Goal: Task Accomplishment & Management: Use online tool/utility

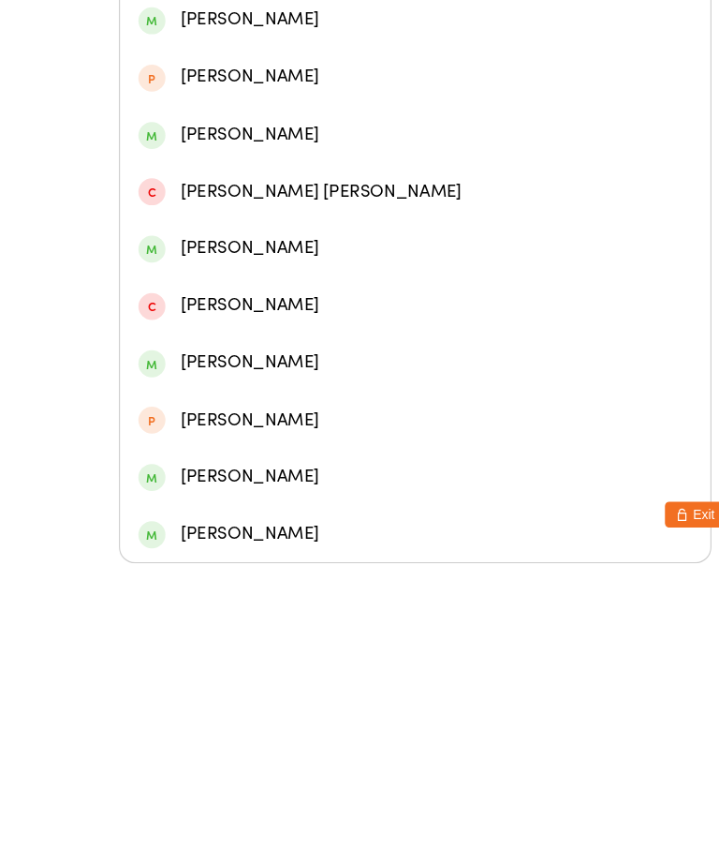
type input "[PERSON_NAME]"
click at [313, 281] on div "[PERSON_NAME]" at bounding box center [360, 293] width 480 height 25
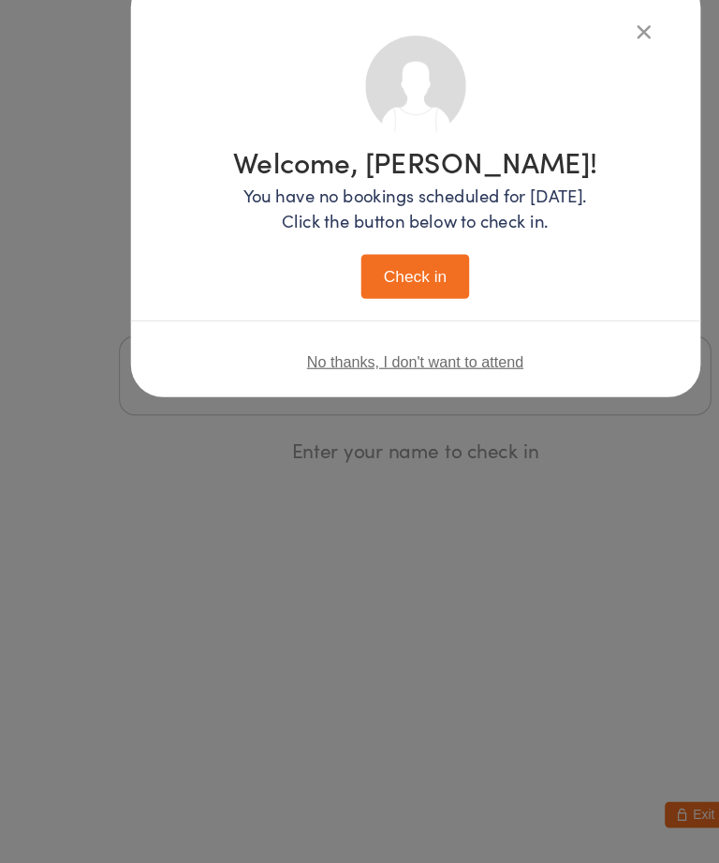
click at [374, 335] on button "Check in" at bounding box center [360, 354] width 94 height 38
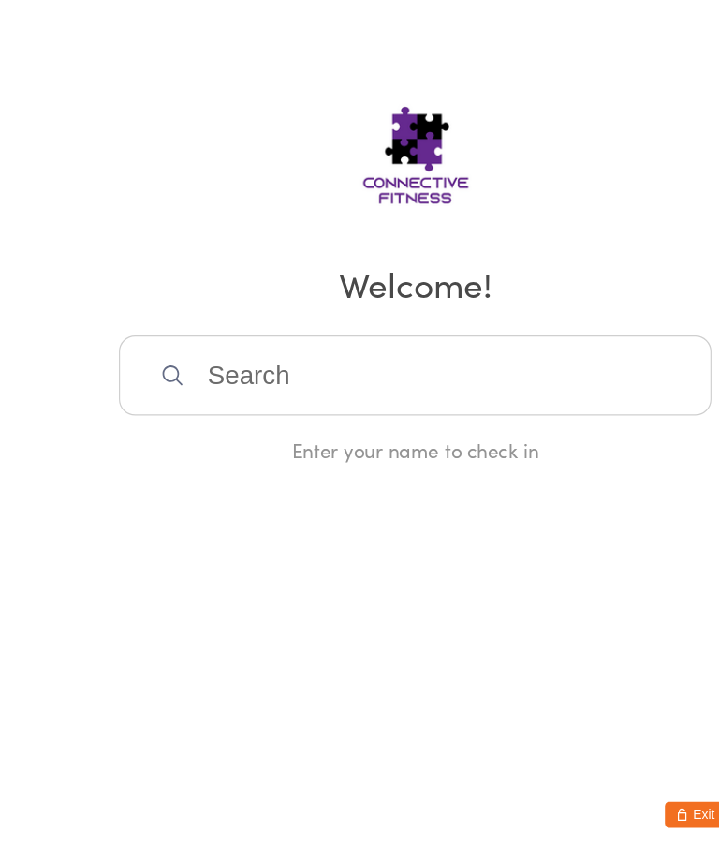
click at [481, 406] on input "search" at bounding box center [359, 440] width 513 height 69
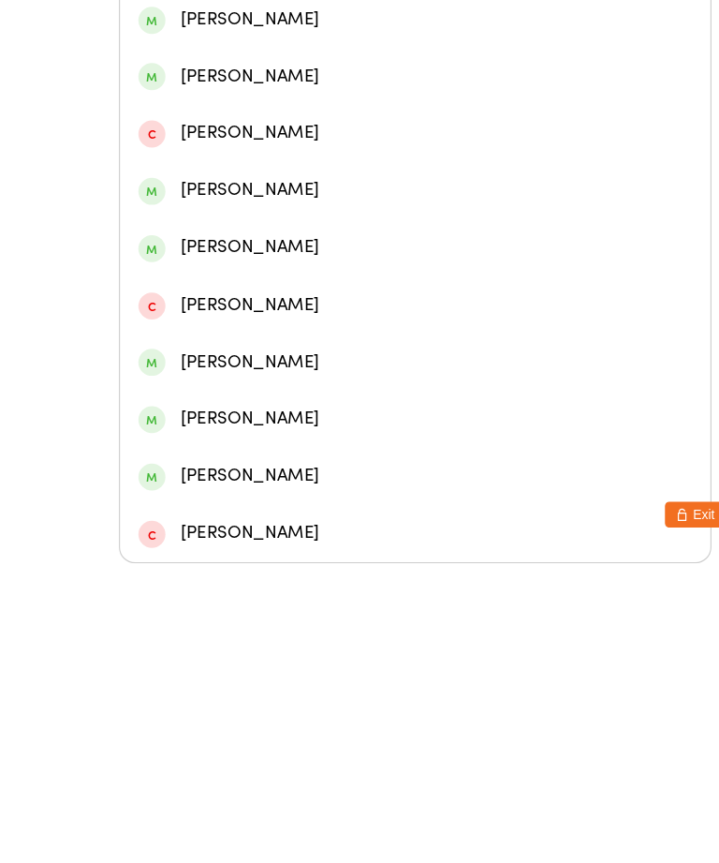
type input "Symon"
click at [360, 330] on div "[PERSON_NAME]" at bounding box center [360, 342] width 480 height 25
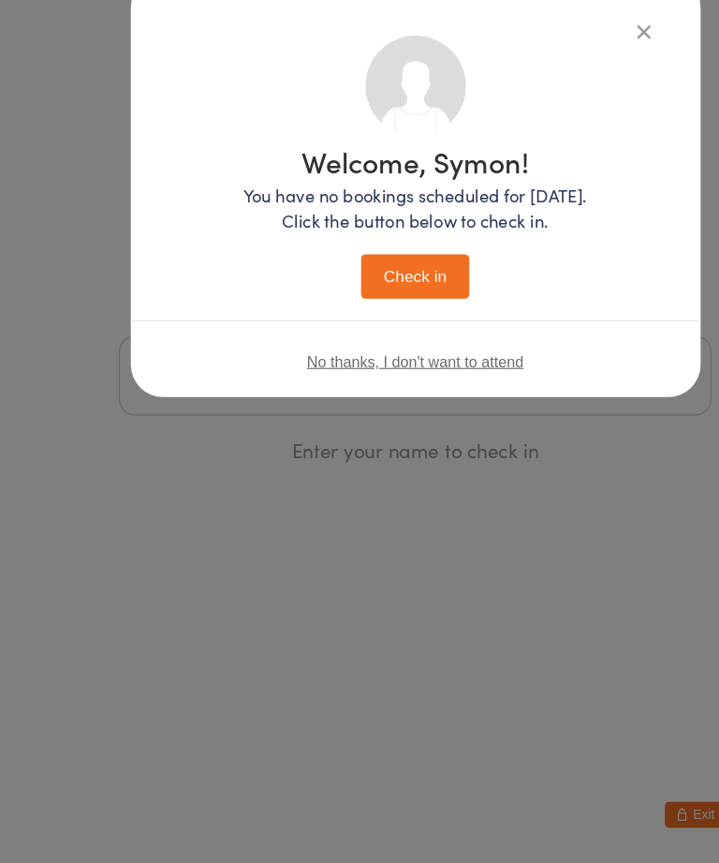
click at [367, 335] on button "Check in" at bounding box center [360, 354] width 94 height 38
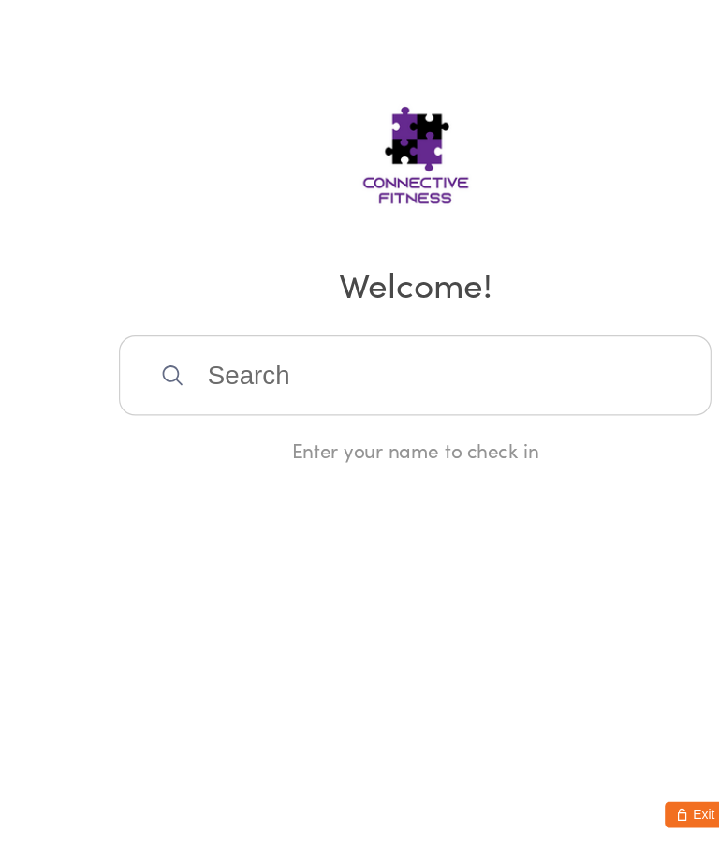
click at [156, 406] on input "search" at bounding box center [359, 440] width 513 height 69
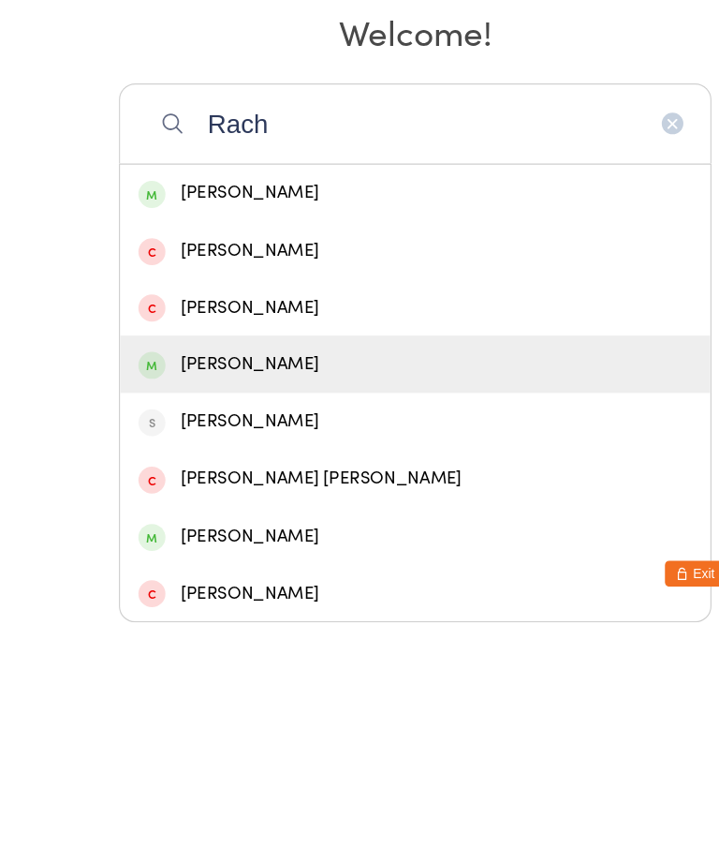
type input "Rach"
click at [309, 627] on div "[PERSON_NAME]" at bounding box center [360, 639] width 480 height 25
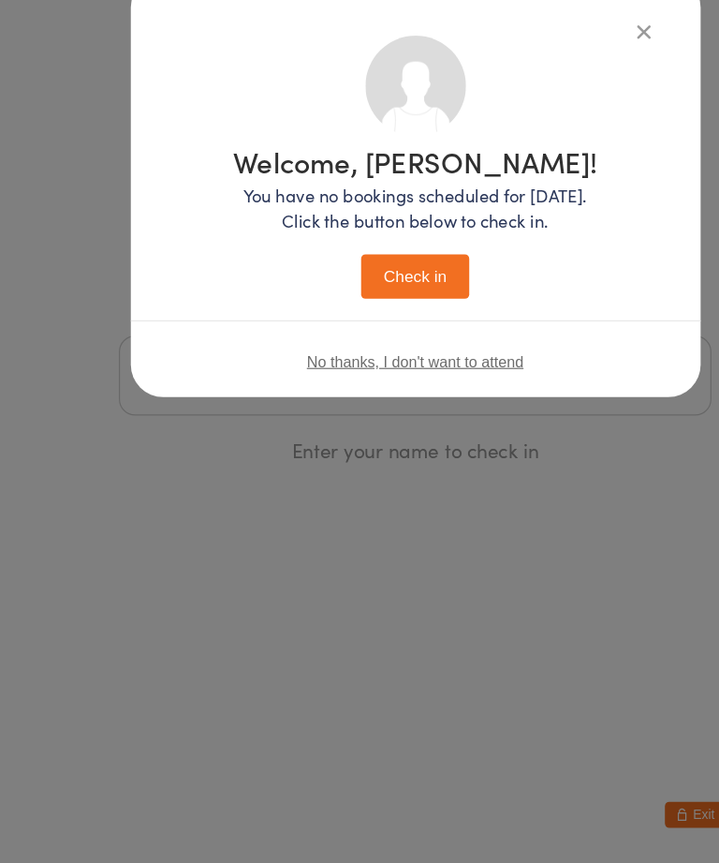
click at [376, 335] on button "Check in" at bounding box center [360, 354] width 94 height 38
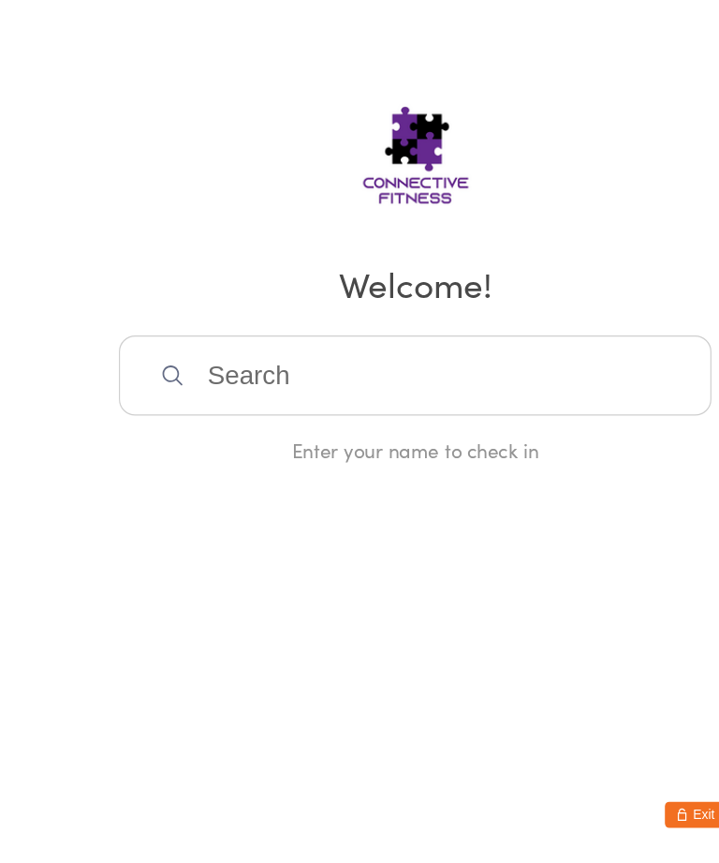
click at [209, 406] on input "search" at bounding box center [359, 440] width 513 height 69
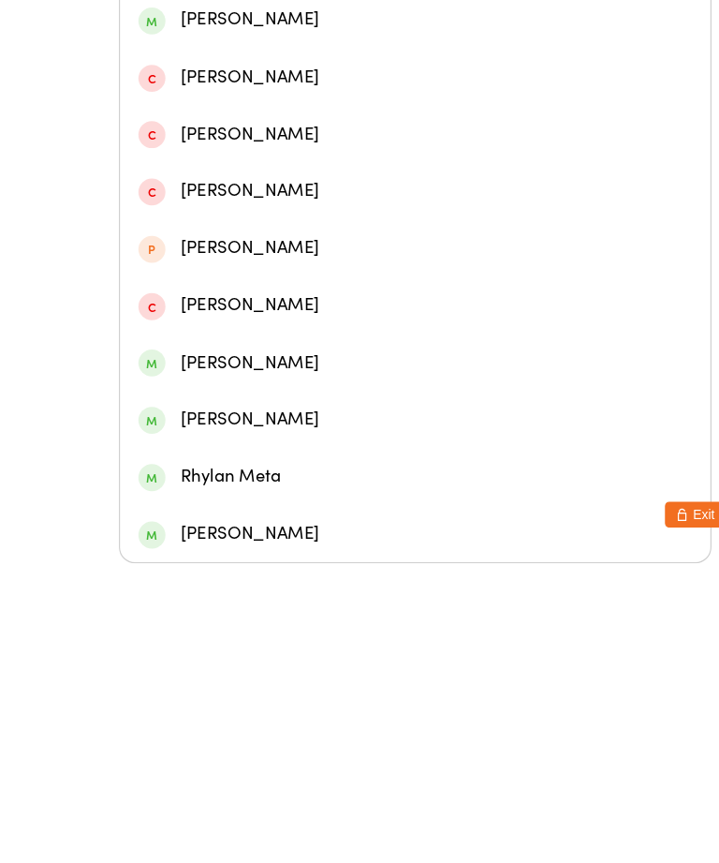
type input "[PERSON_NAME]"
click at [206, 189] on div "[PERSON_NAME]" at bounding box center [360, 194] width 480 height 25
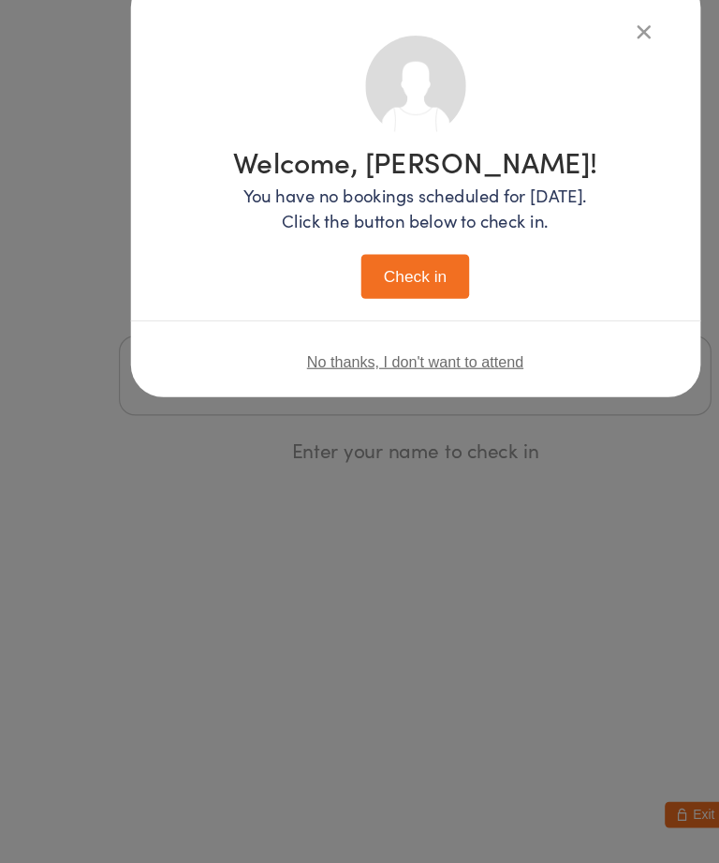
click at [395, 335] on button "Check in" at bounding box center [360, 354] width 94 height 38
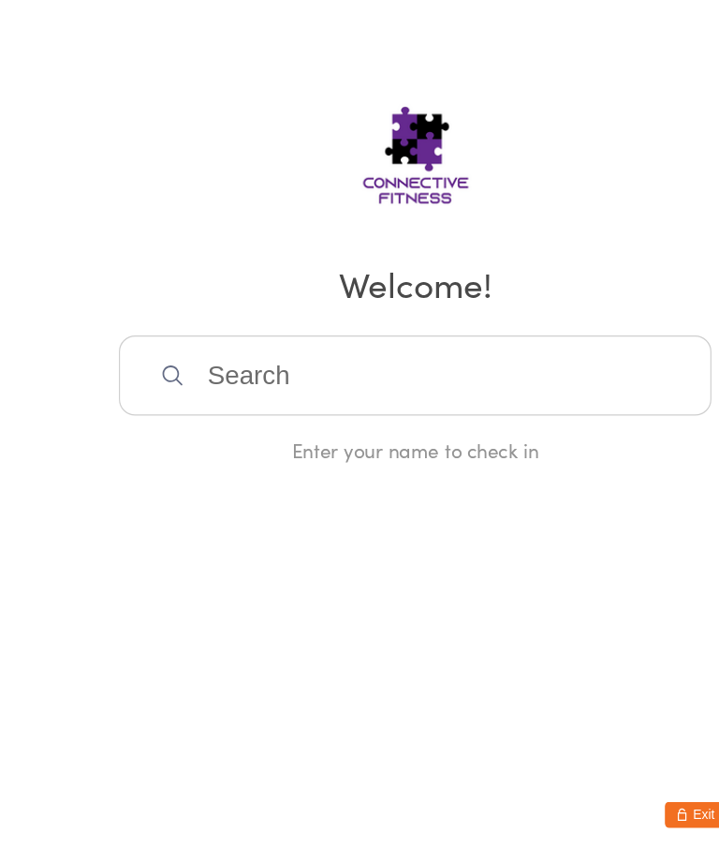
click at [416, 406] on input "search" at bounding box center [359, 440] width 513 height 69
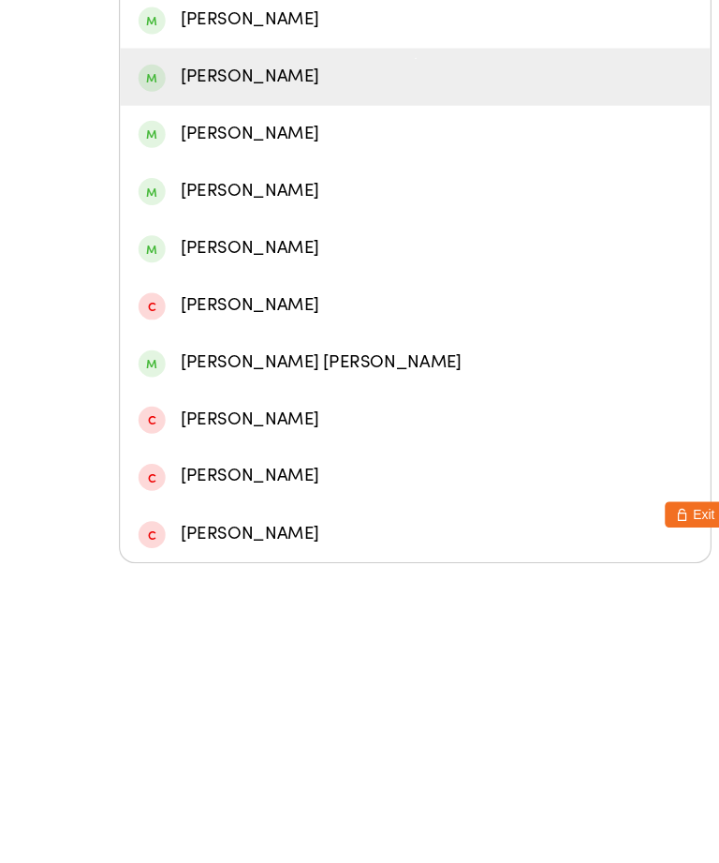
type input "Levi"
click at [285, 429] on div "[PERSON_NAME]" at bounding box center [360, 441] width 480 height 25
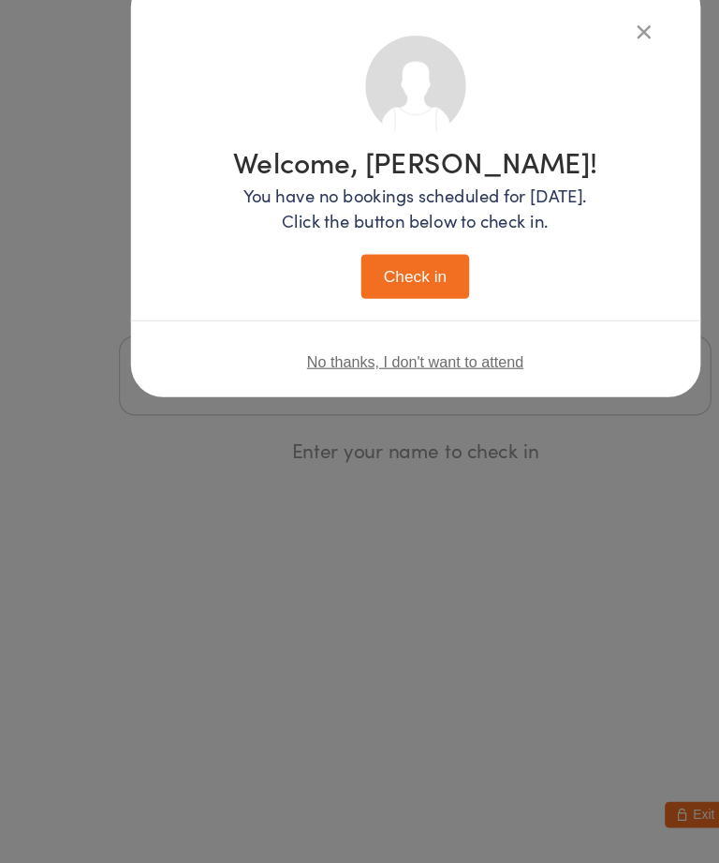
click at [371, 335] on button "Check in" at bounding box center [360, 354] width 94 height 38
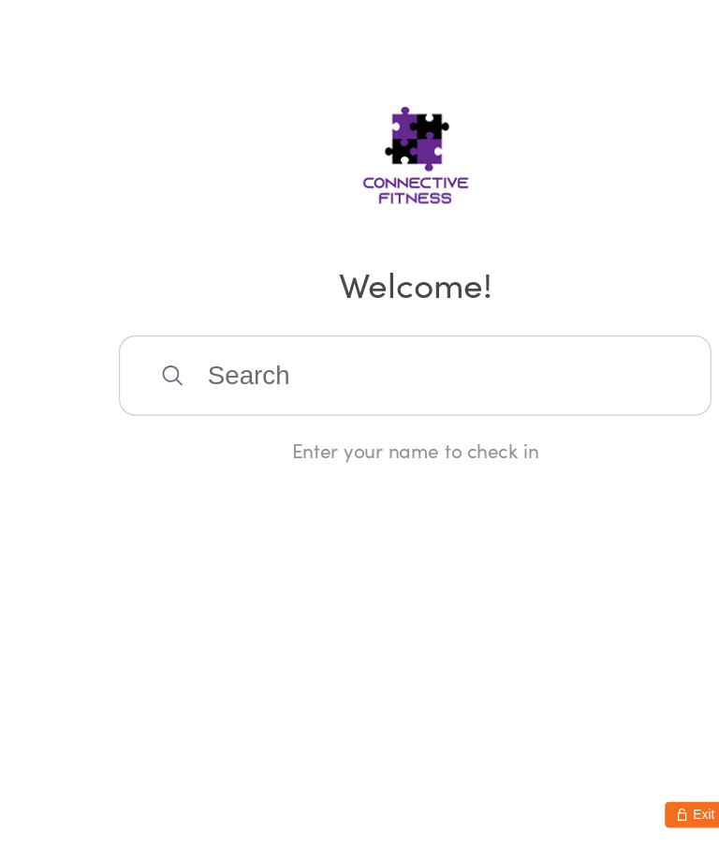
click at [493, 406] on input "search" at bounding box center [359, 440] width 513 height 69
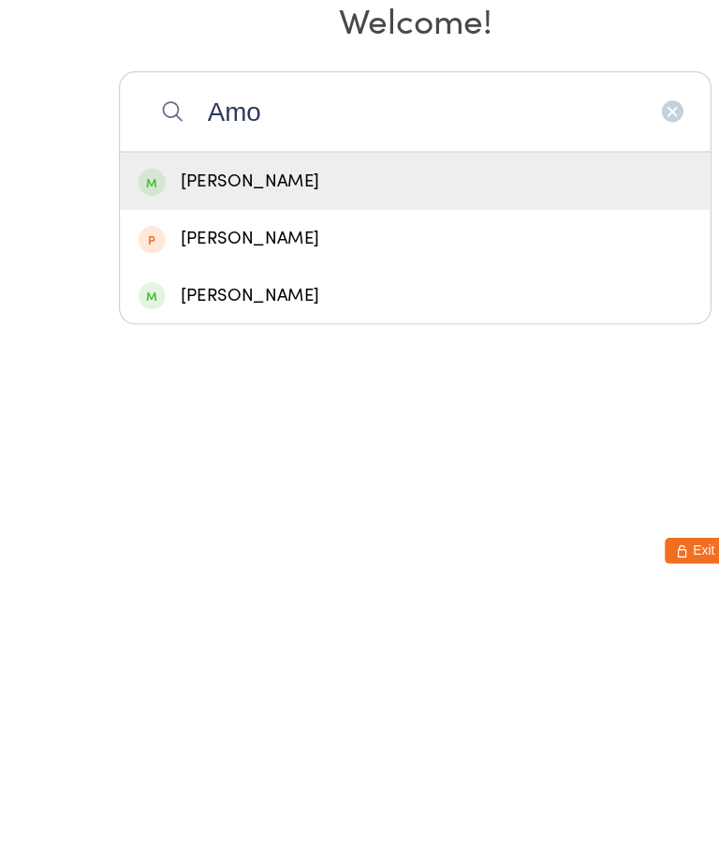
type input "Amo"
click at [315, 587] on div "[PERSON_NAME]" at bounding box center [360, 599] width 480 height 25
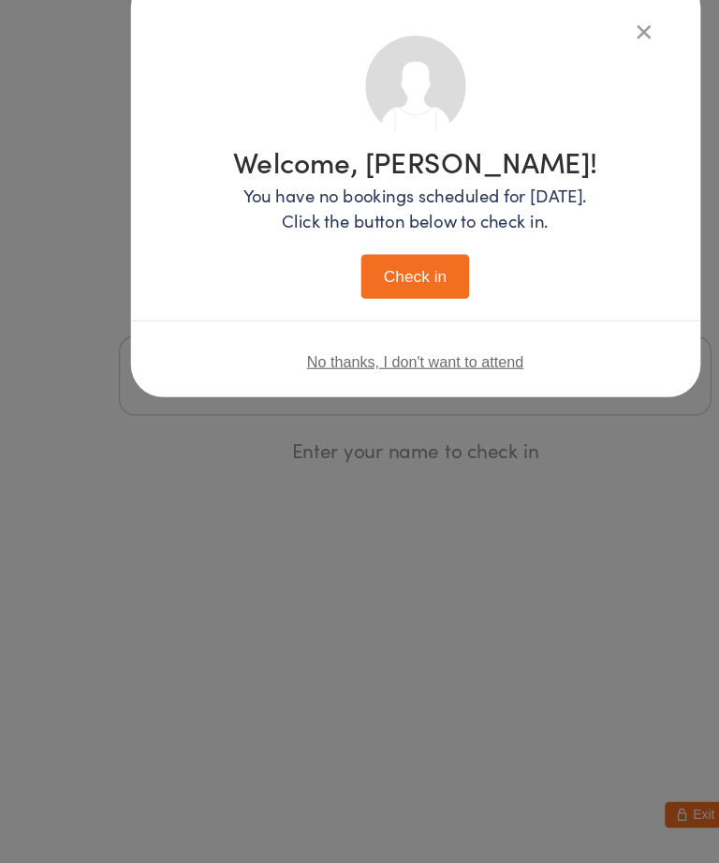
click at [376, 335] on button "Check in" at bounding box center [360, 354] width 94 height 38
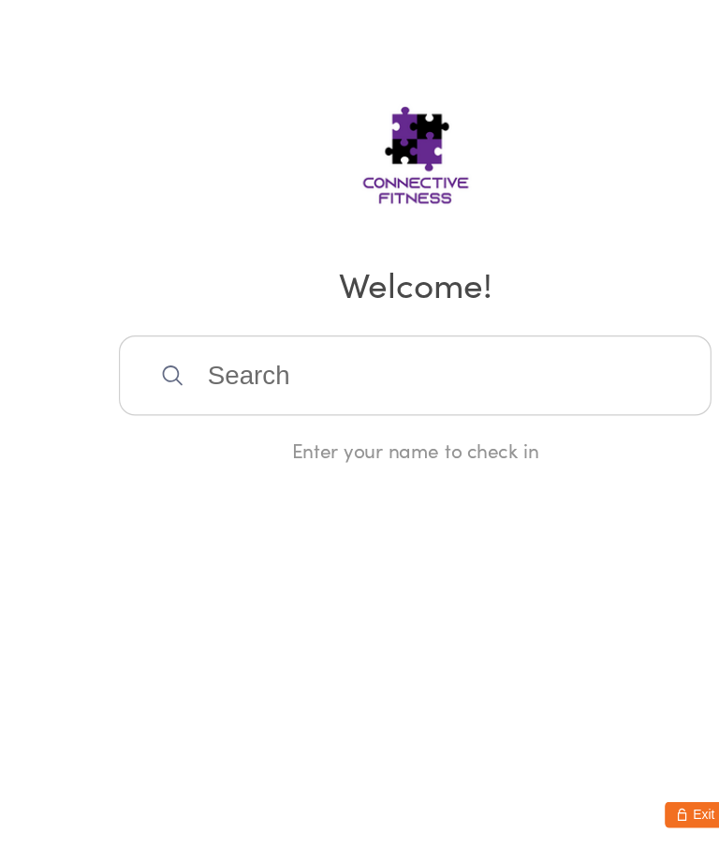
click at [271, 406] on input "search" at bounding box center [359, 440] width 513 height 69
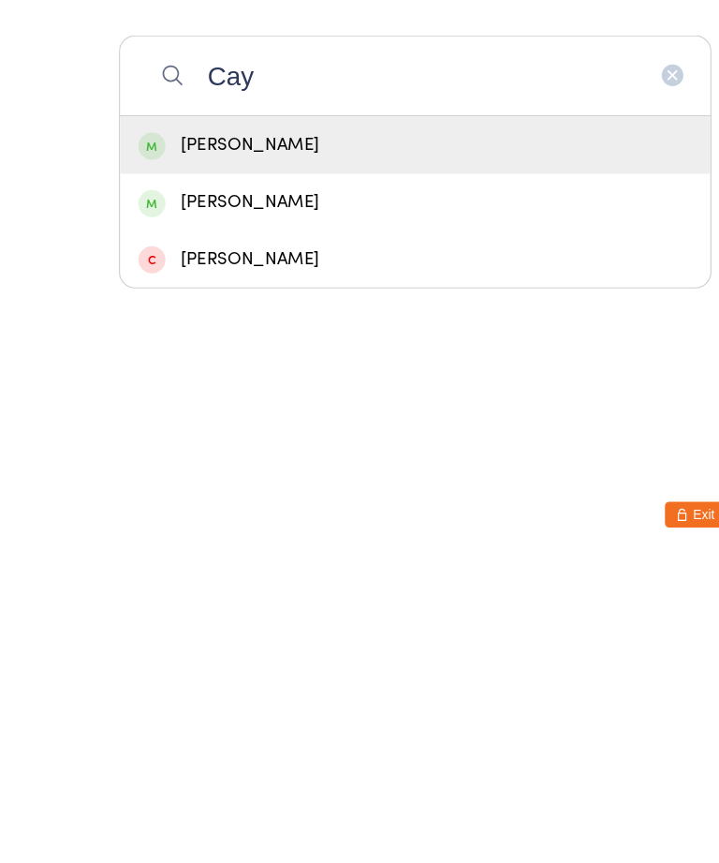
type input "Cay"
click at [267, 476] on div "[PERSON_NAME]" at bounding box center [359, 501] width 511 height 50
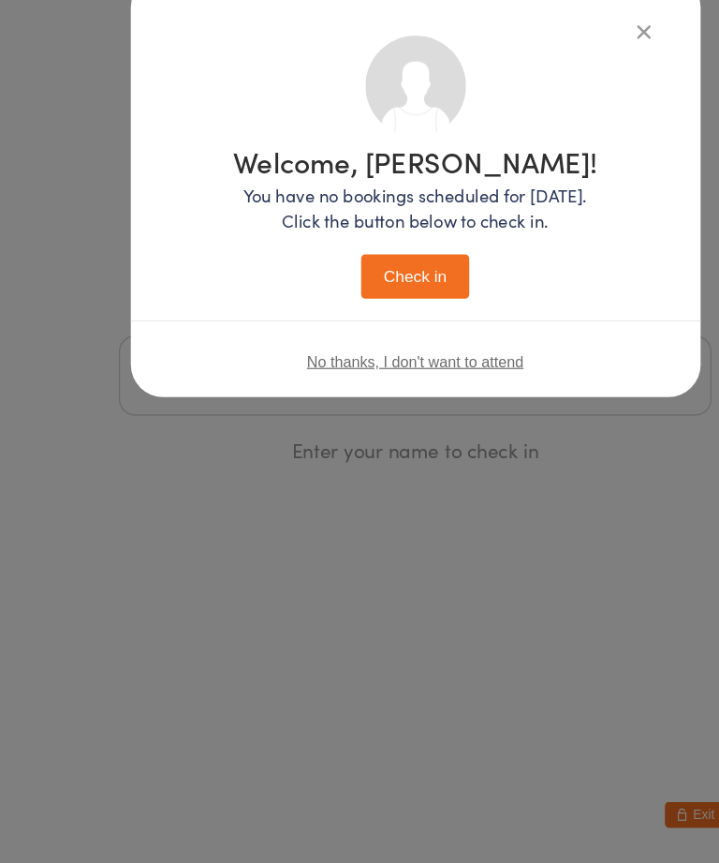
click at [340, 335] on button "Check in" at bounding box center [360, 354] width 94 height 38
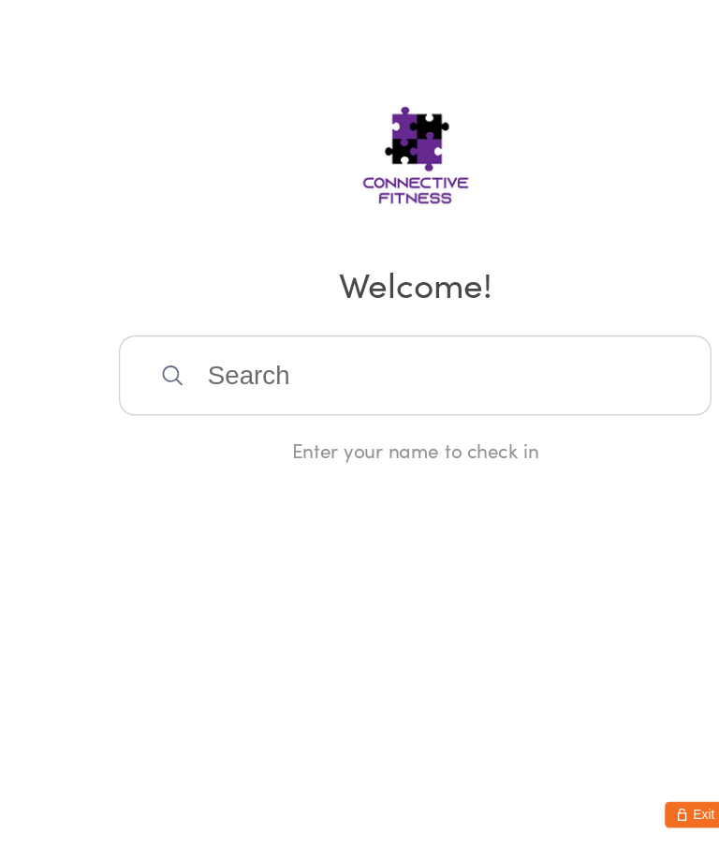
click at [434, 406] on input "search" at bounding box center [359, 440] width 513 height 69
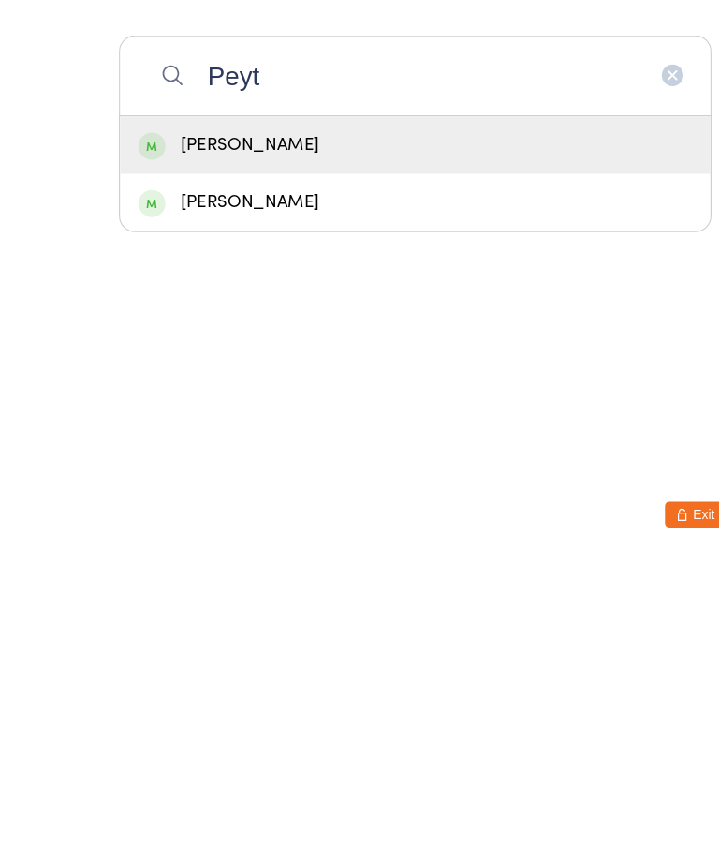
type input "Peyt"
click at [217, 476] on div "[PERSON_NAME]" at bounding box center [359, 501] width 511 height 50
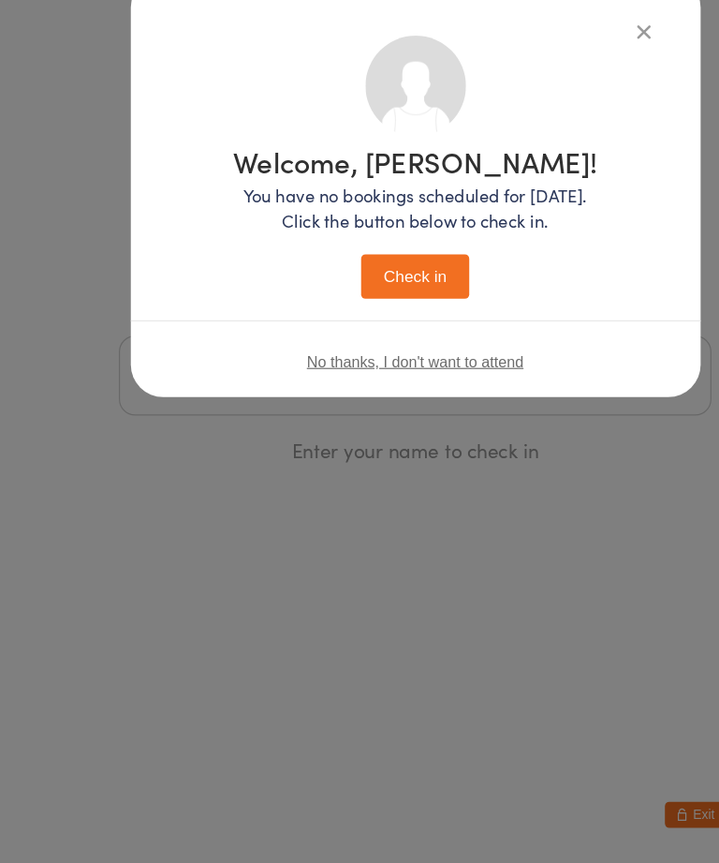
click at [360, 335] on button "Check in" at bounding box center [360, 354] width 94 height 38
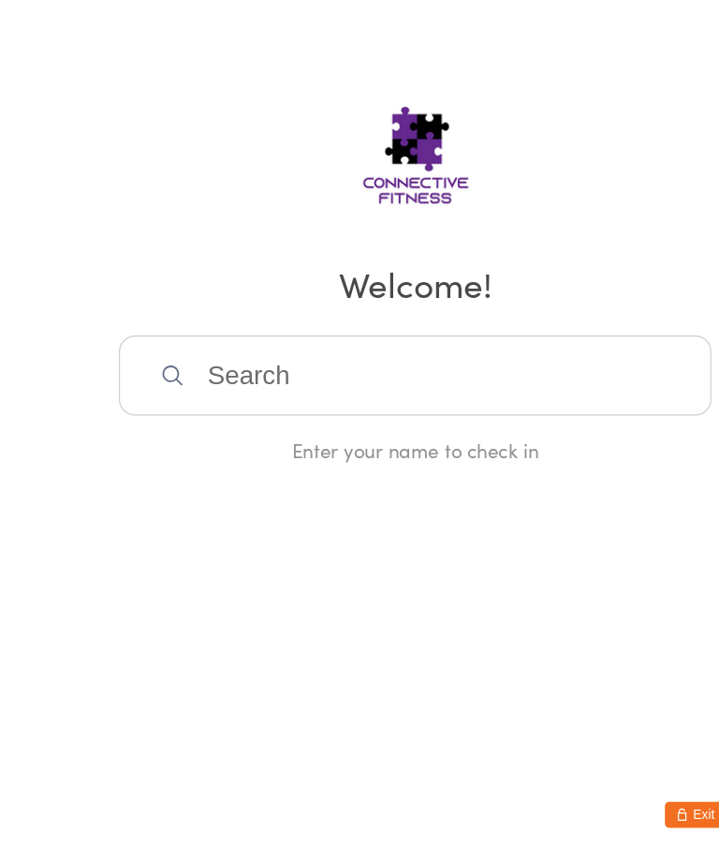
click at [227, 406] on input "search" at bounding box center [359, 440] width 513 height 69
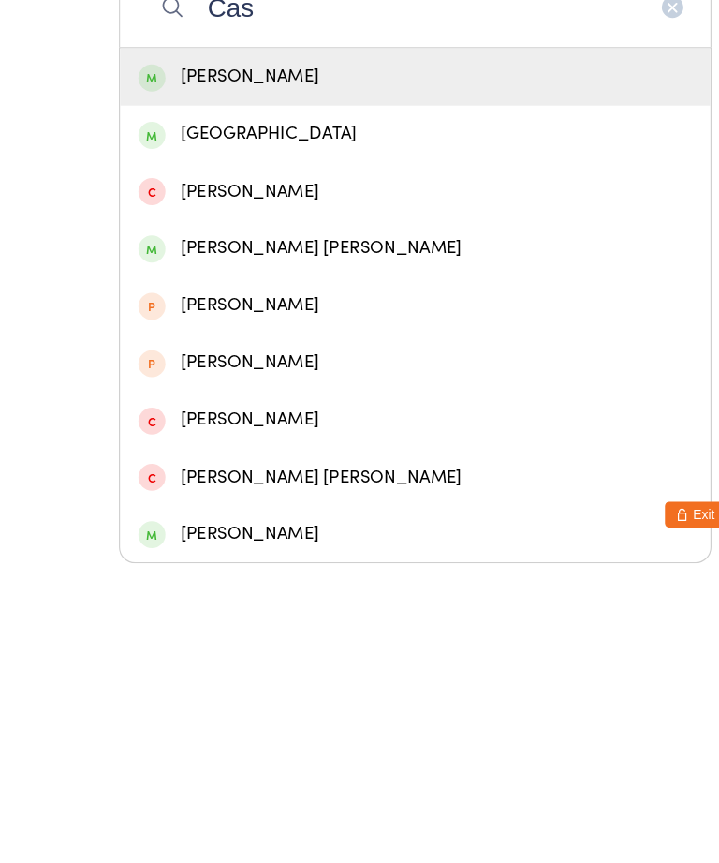
type input "Cas"
click at [216, 429] on div "[PERSON_NAME]" at bounding box center [360, 441] width 480 height 25
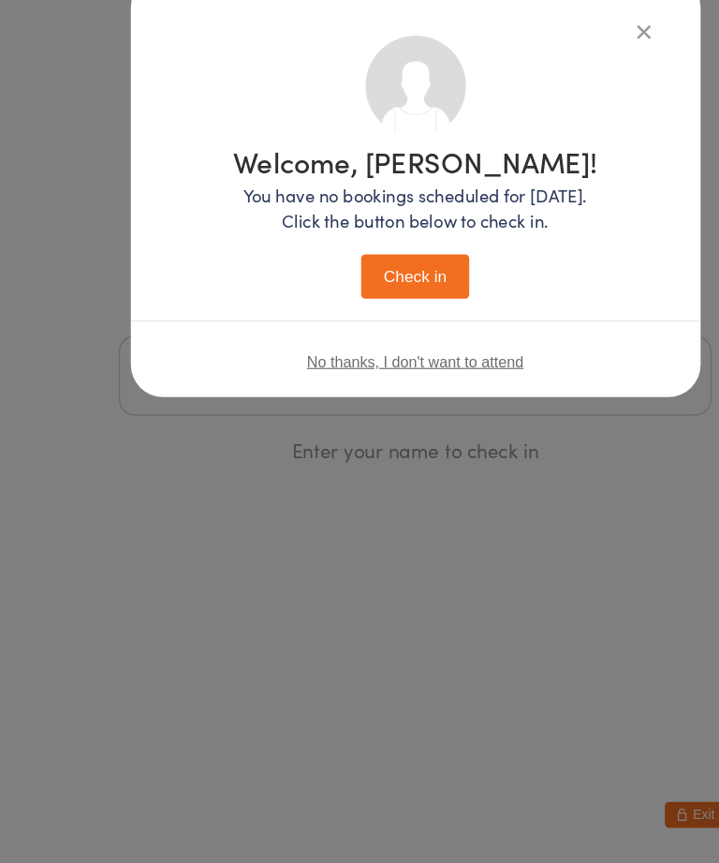
click at [372, 335] on button "Check in" at bounding box center [360, 354] width 94 height 38
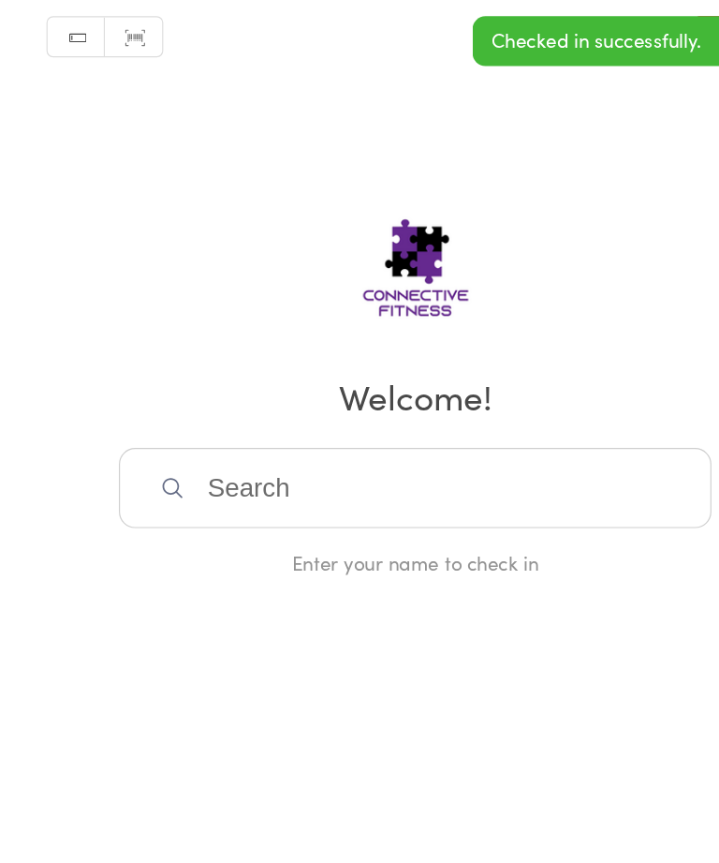
click at [233, 432] on input "search" at bounding box center [359, 440] width 513 height 69
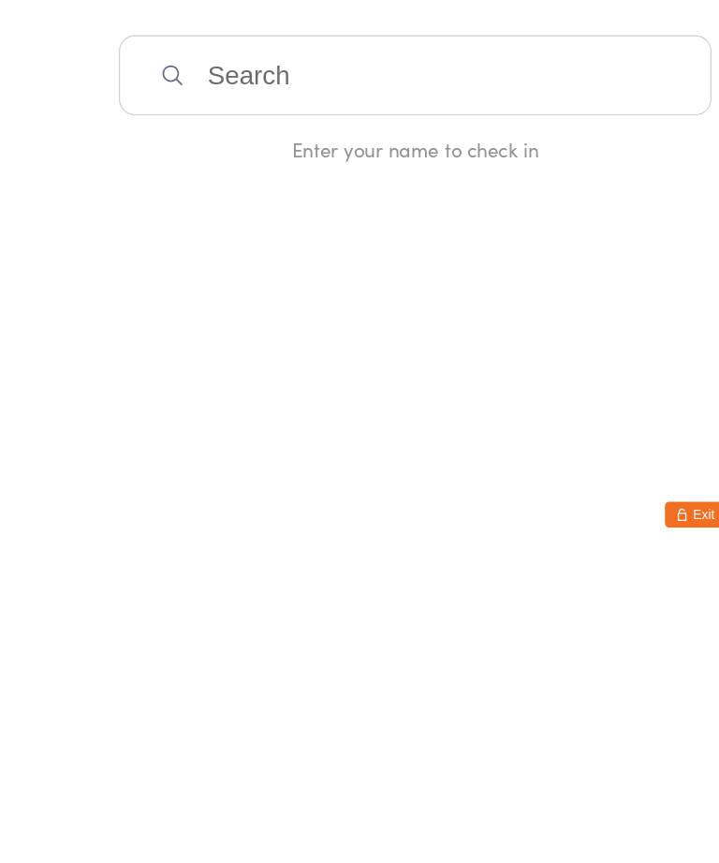
click at [514, 493] on div "Enter your name to check in" at bounding box center [359, 504] width 513 height 23
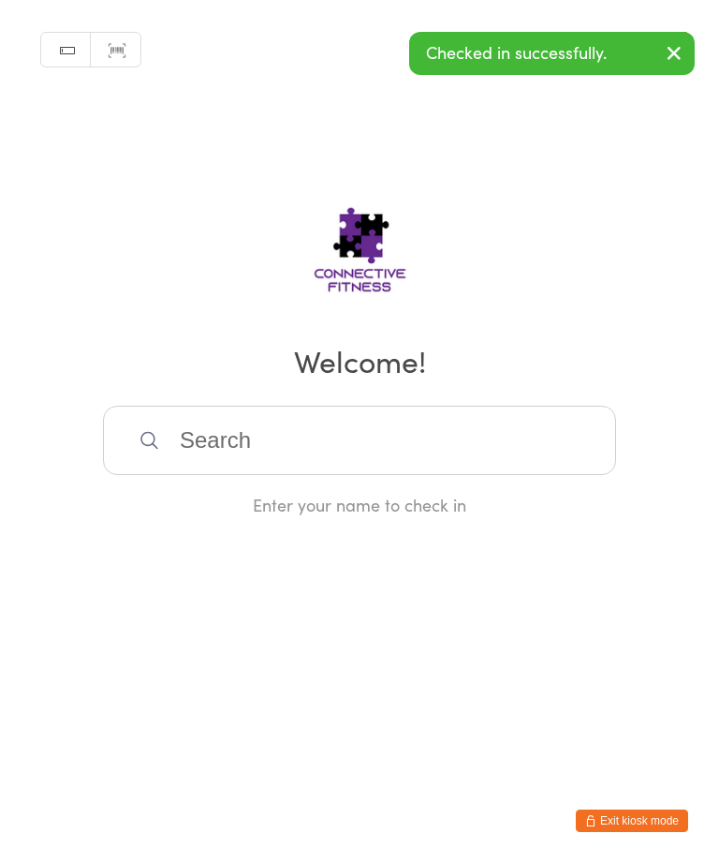
click at [520, 571] on html "You have now entered Kiosk Mode. Members will be able to check themselves in us…" at bounding box center [359, 431] width 719 height 863
click at [322, 467] on input "search" at bounding box center [359, 440] width 513 height 69
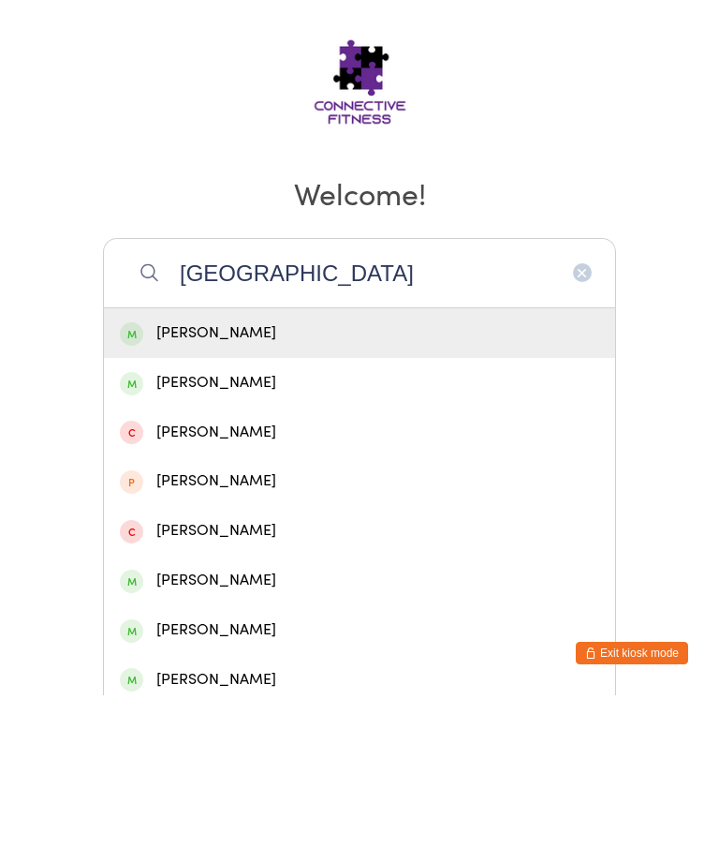
type input "[GEOGRAPHIC_DATA]"
click at [259, 488] on div "[PERSON_NAME]" at bounding box center [360, 500] width 480 height 25
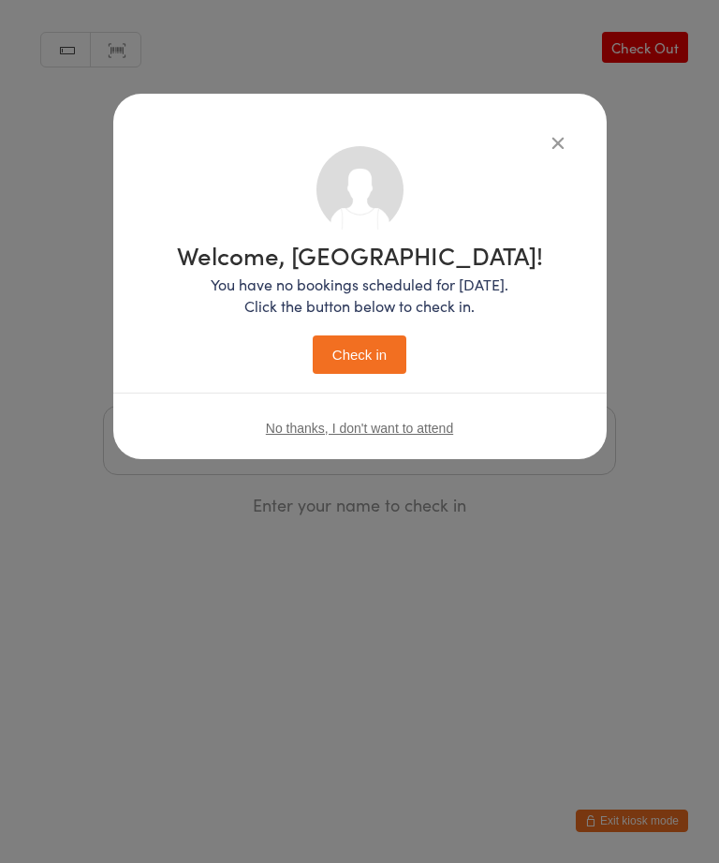
click at [358, 361] on button "Check in" at bounding box center [360, 354] width 94 height 38
